Goal: Find specific page/section: Find specific page/section

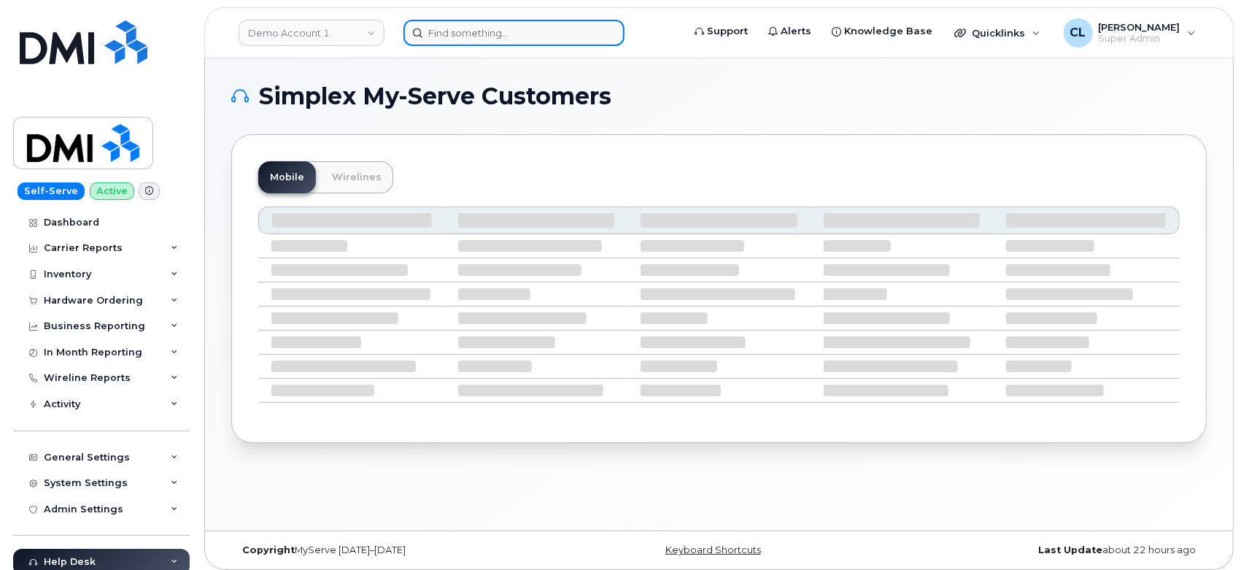
click at [532, 36] on input at bounding box center [513, 33] width 221 height 26
paste input "5126239645"
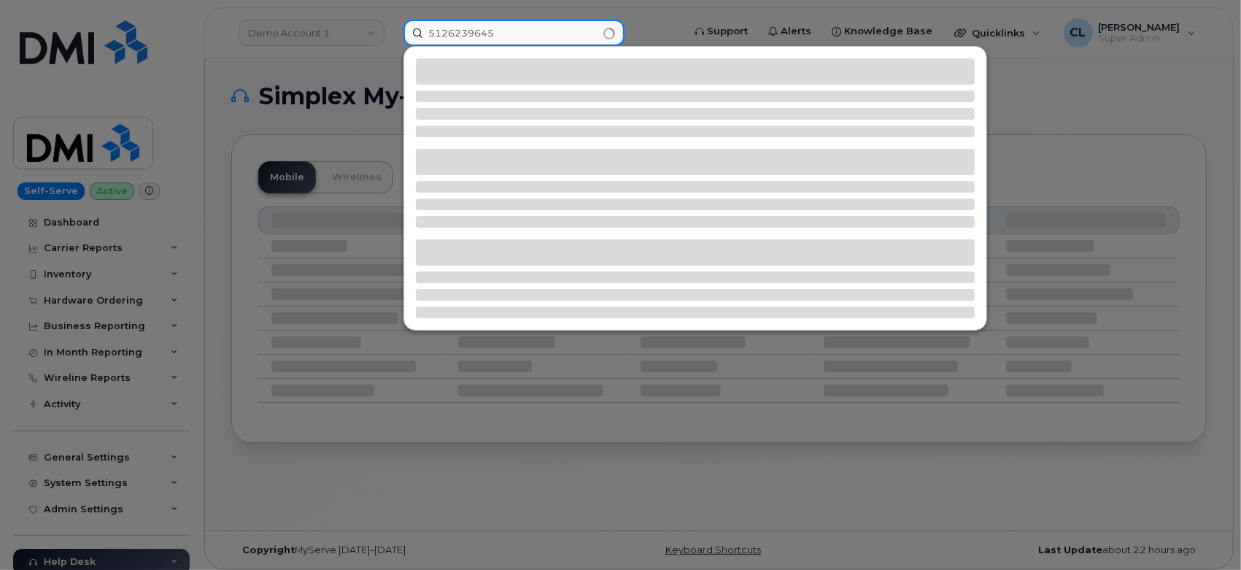
type input "5126239645"
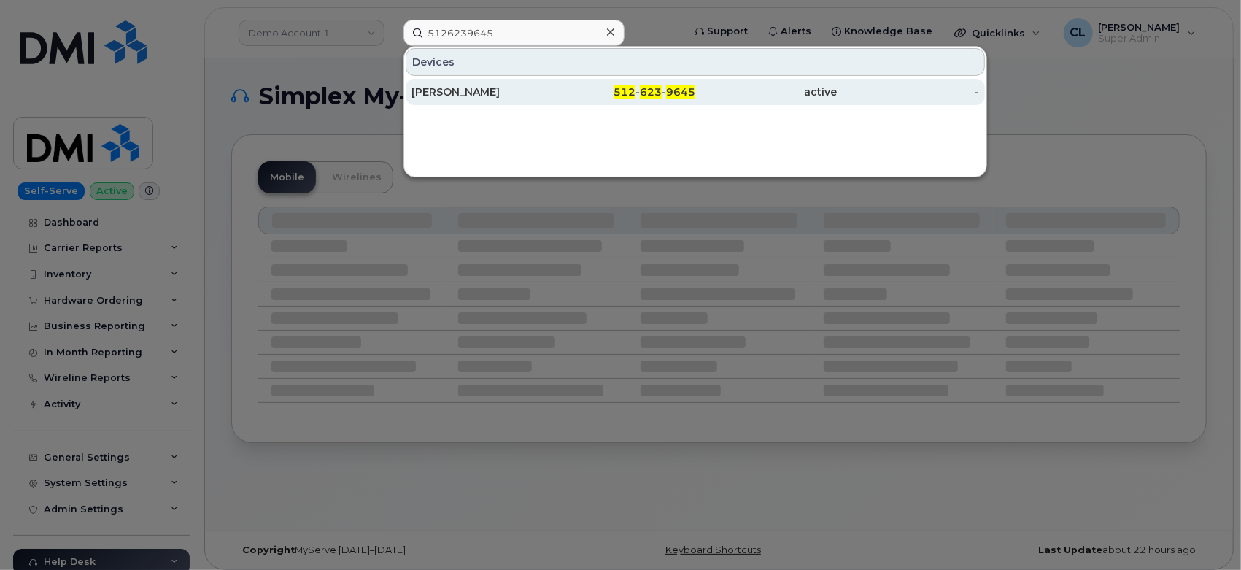
click at [624, 85] on div "512 - 623 - 9645" at bounding box center [625, 92] width 142 height 15
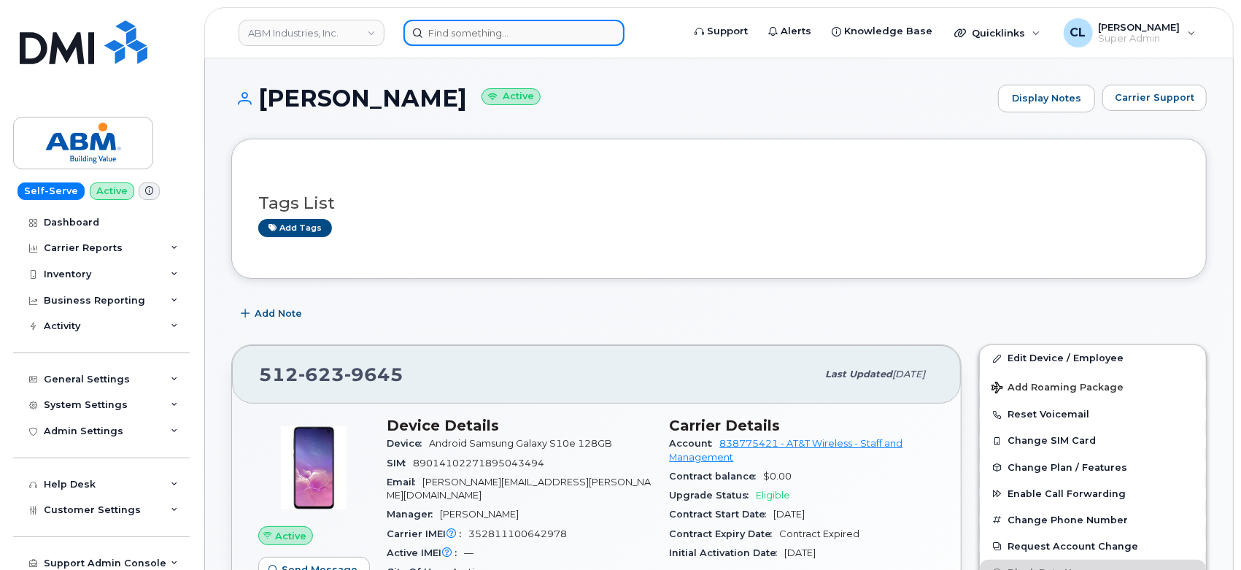
click at [511, 25] on input at bounding box center [513, 33] width 221 height 26
paste input "6126089501"
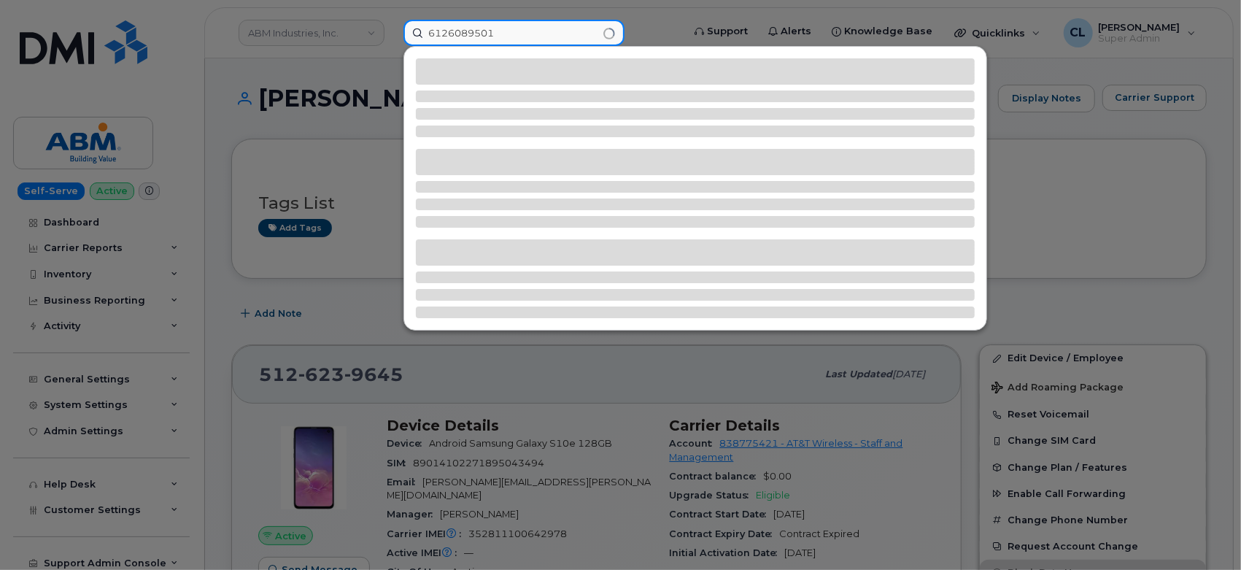
type input "6126089501"
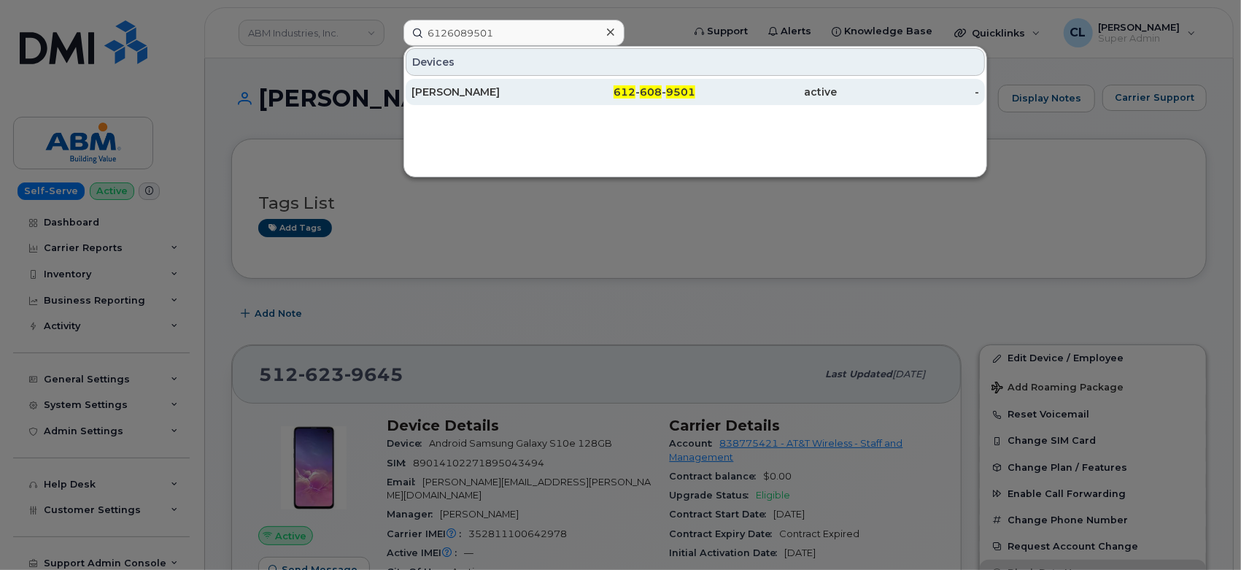
click at [727, 85] on div "active" at bounding box center [766, 92] width 142 height 15
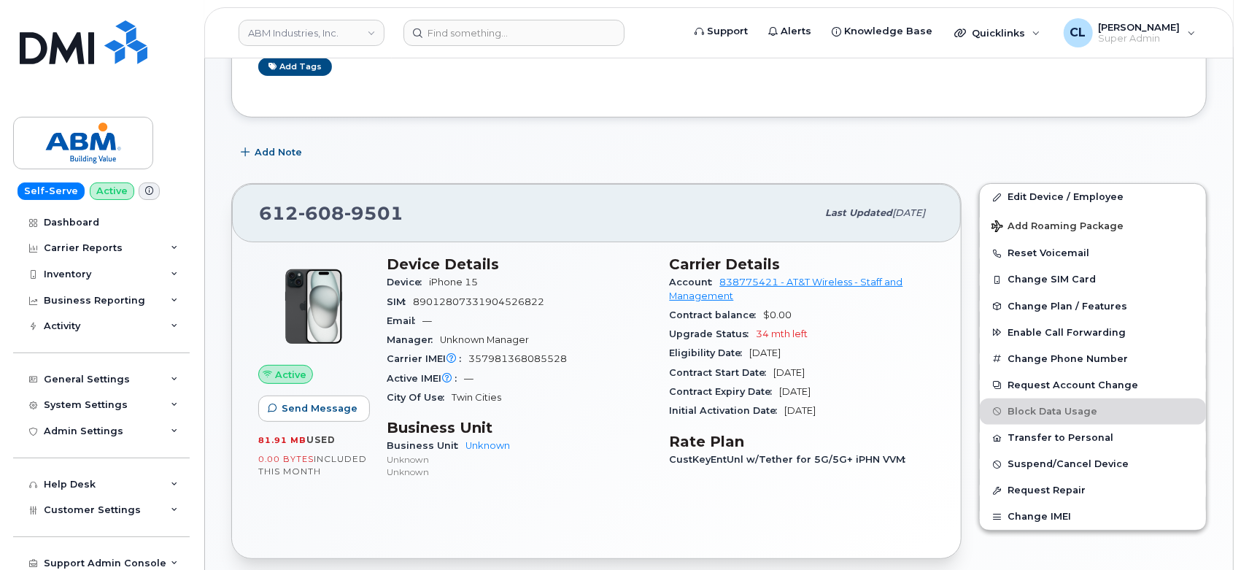
scroll to position [162, 0]
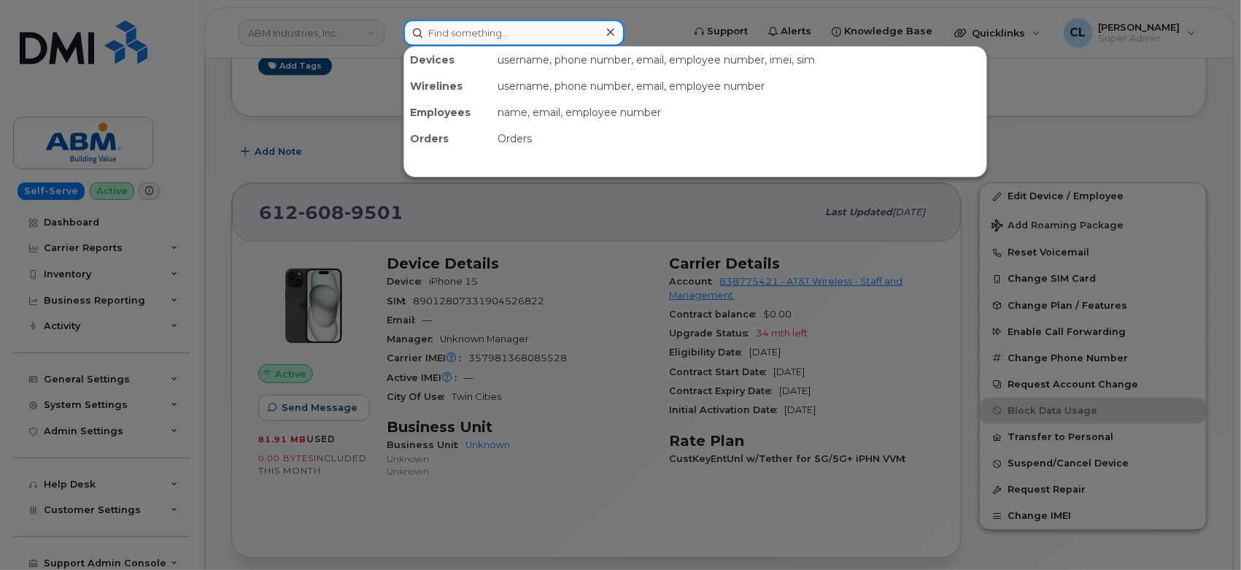
click at [521, 40] on input at bounding box center [513, 33] width 221 height 26
paste input "5128396048"
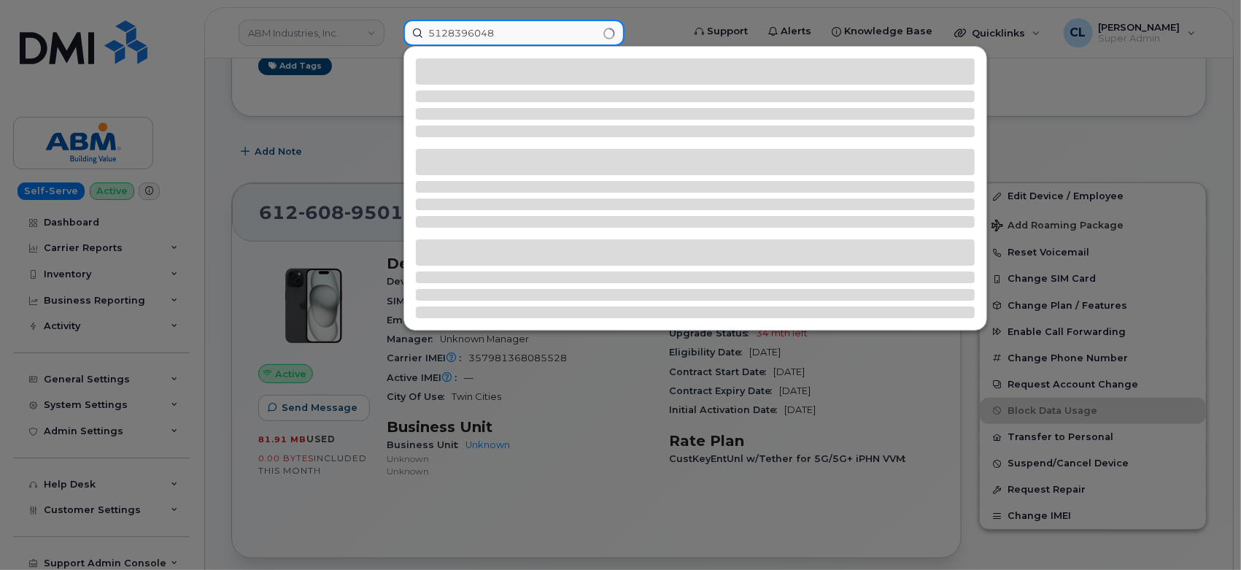
type input "5128396048"
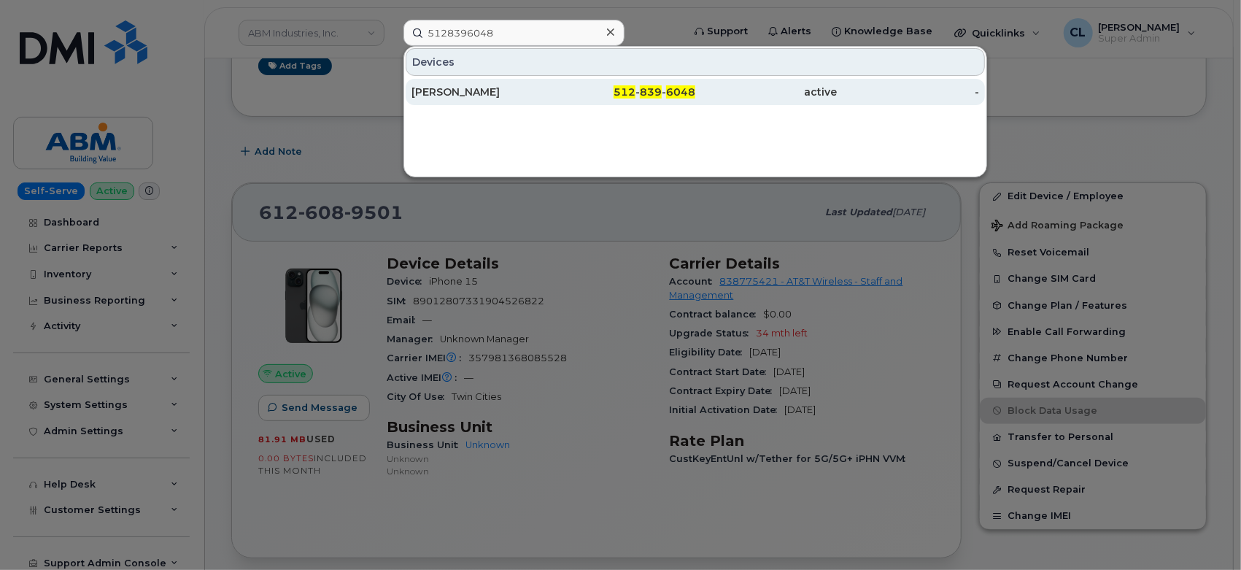
click at [589, 88] on div "512 - 839 - 6048" at bounding box center [625, 92] width 142 height 15
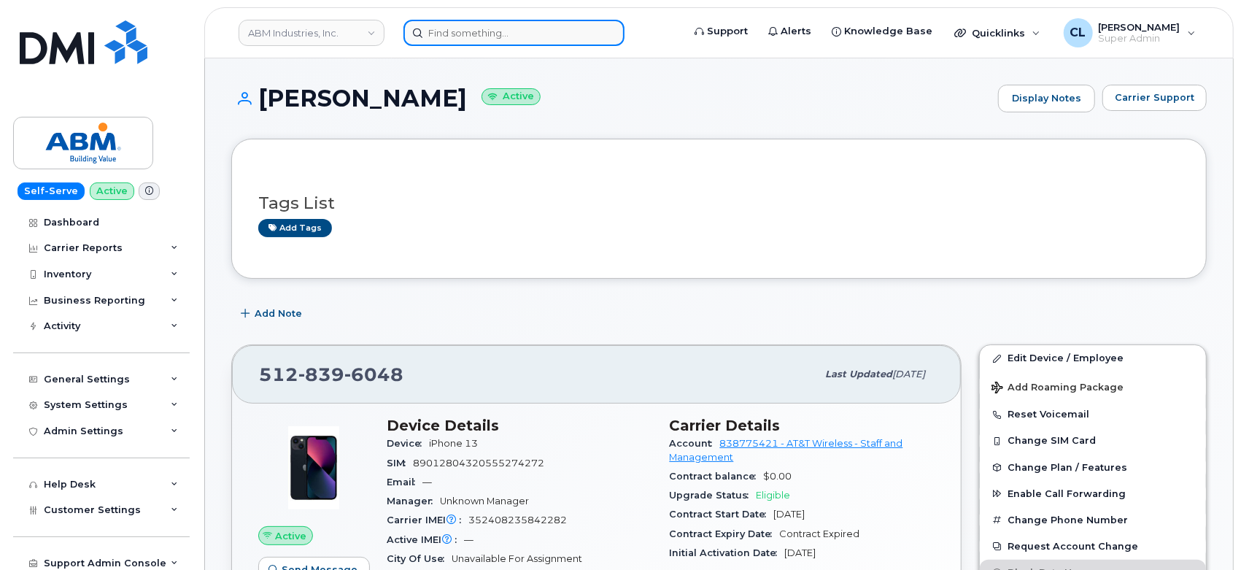
click at [496, 34] on input at bounding box center [513, 33] width 221 height 26
paste input "2062476435"
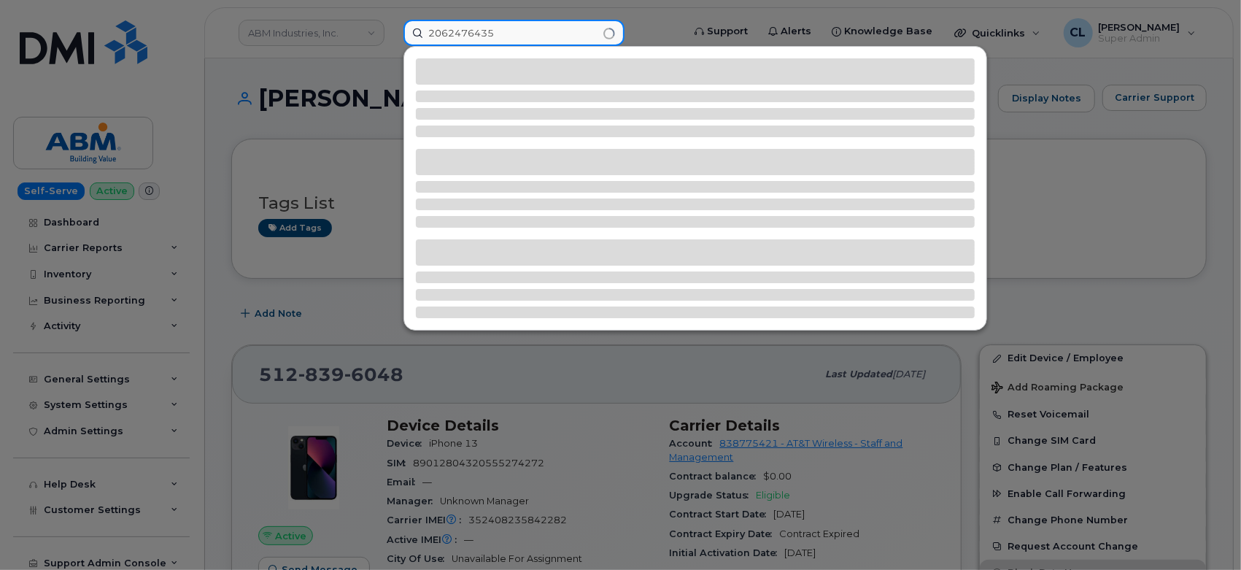
type input "2062476435"
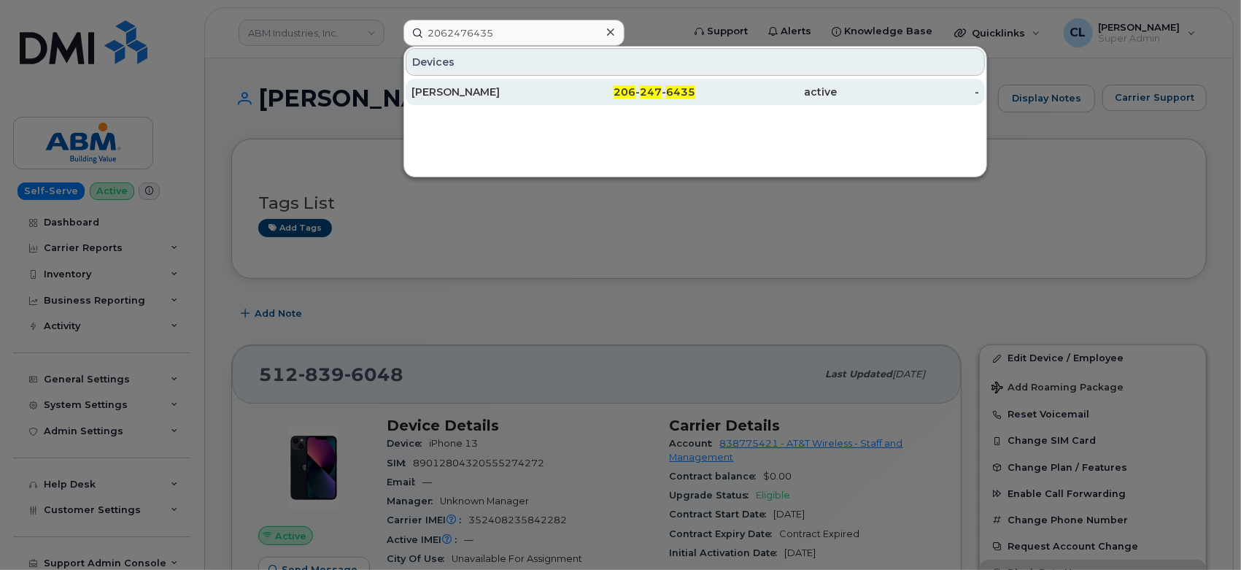
click at [533, 98] on div "CONOR DITMORE" at bounding box center [482, 92] width 142 height 26
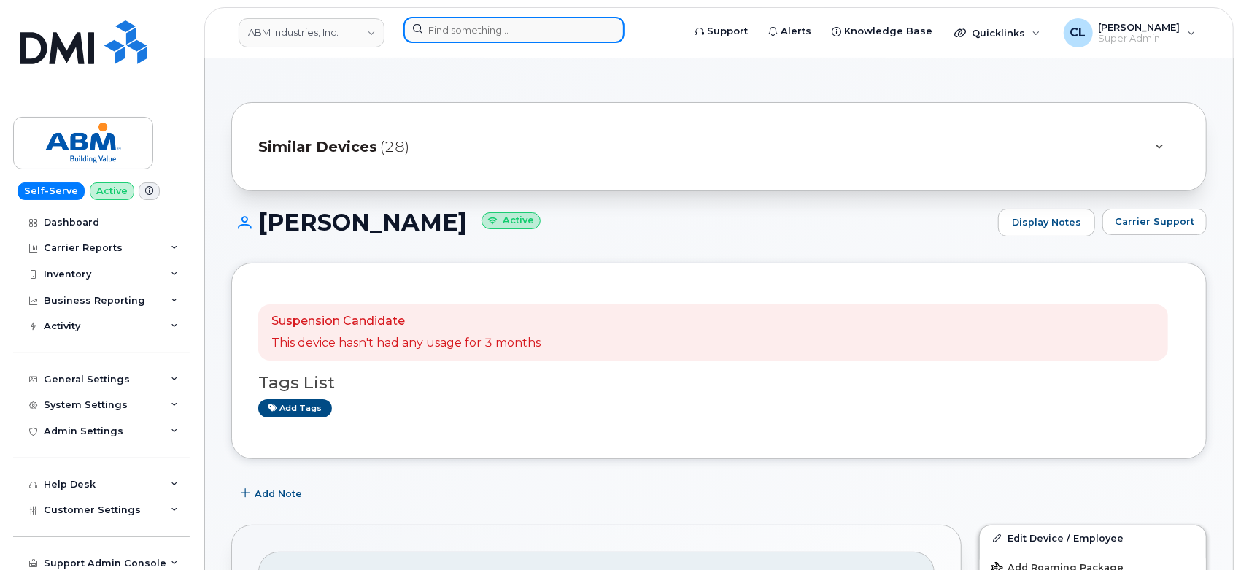
click at [526, 30] on input at bounding box center [513, 30] width 221 height 26
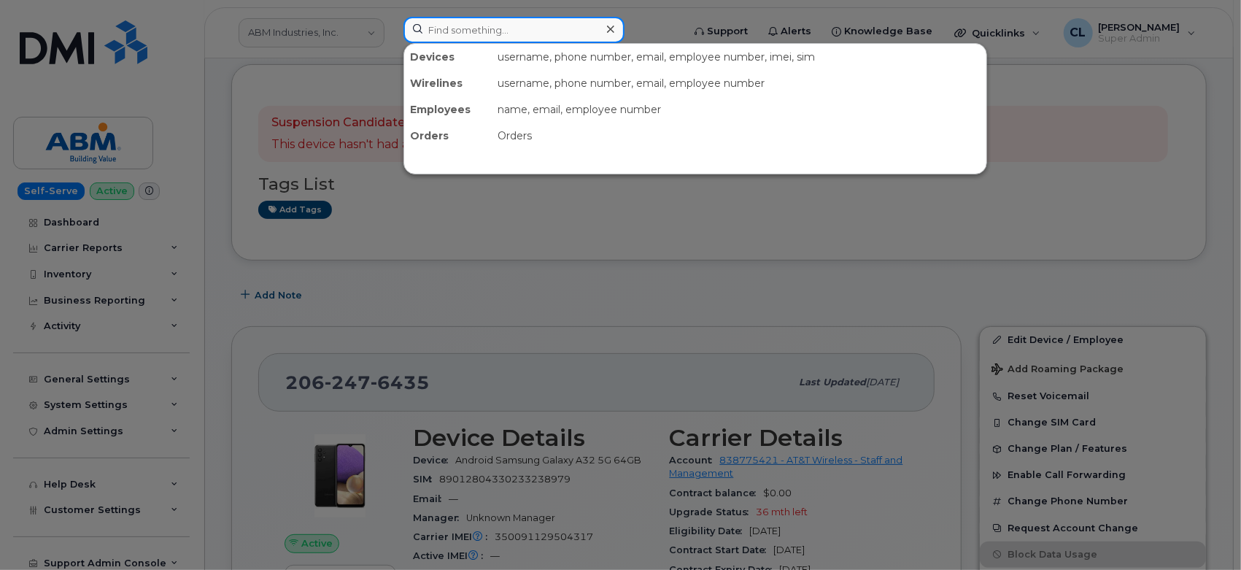
scroll to position [324, 0]
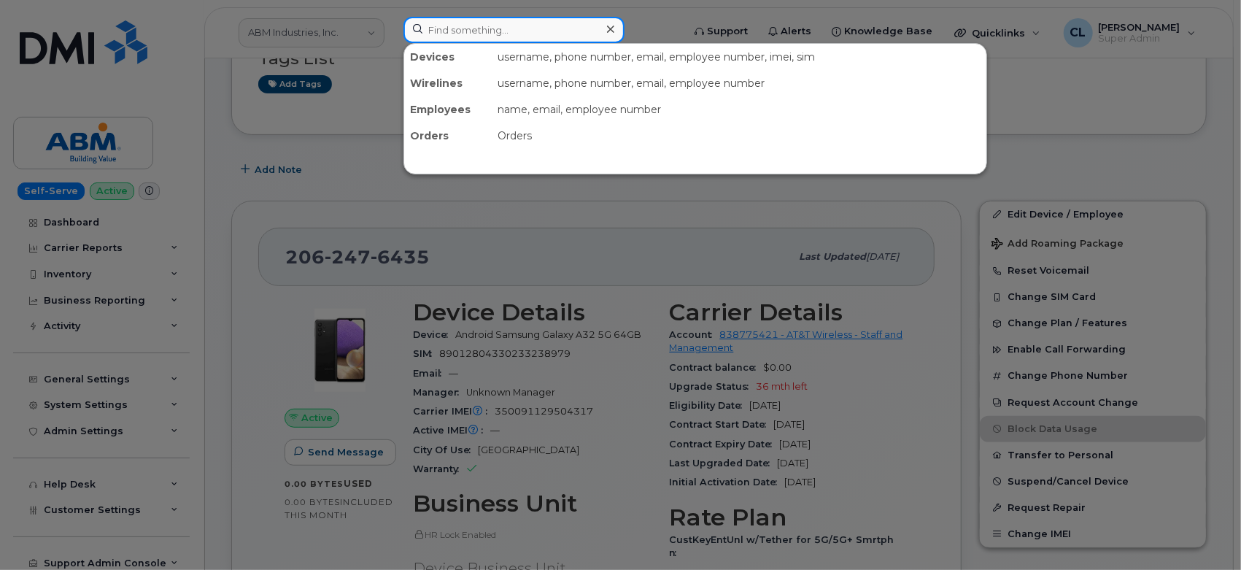
paste input "8583945397"
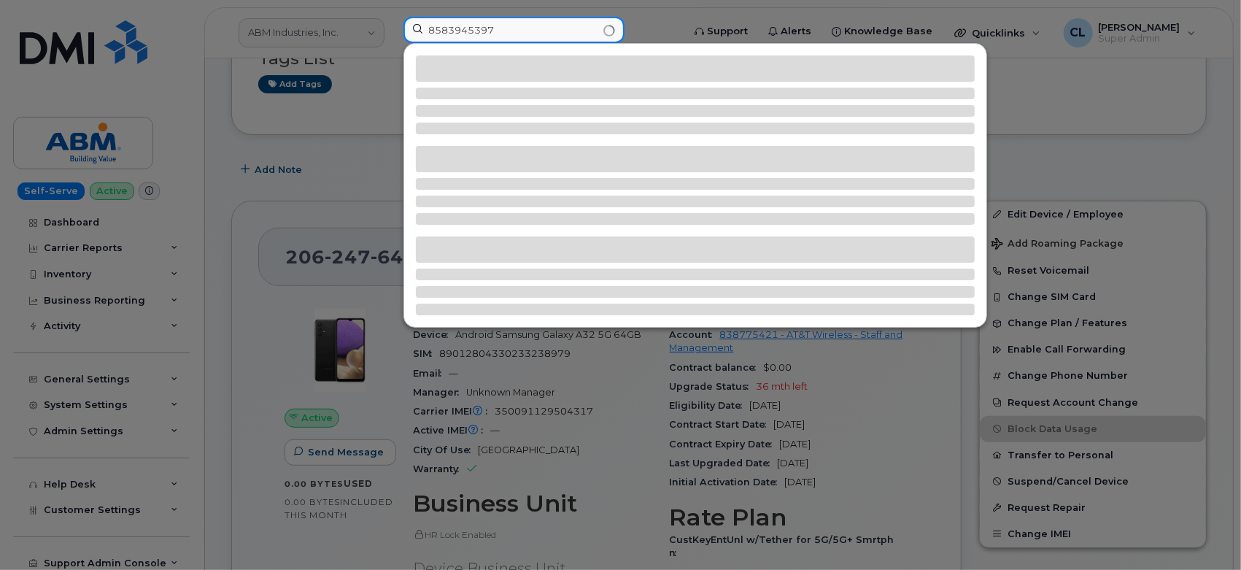
type input "8583945397"
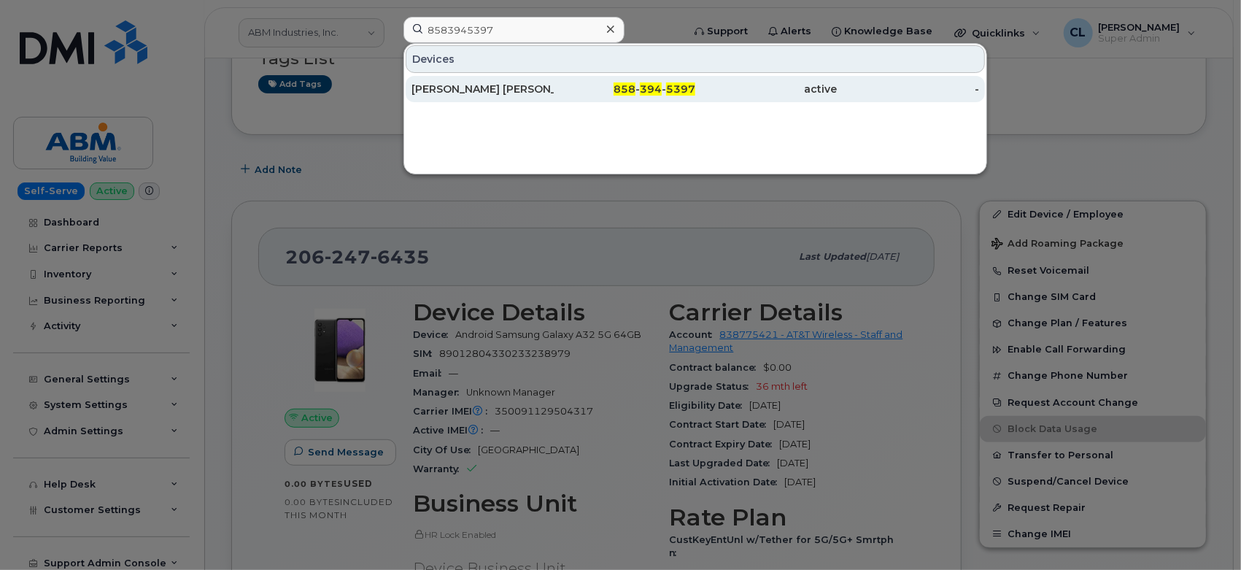
click at [509, 93] on div "[PERSON_NAME] [PERSON_NAME]" at bounding box center [482, 89] width 142 height 15
